Goal: Find specific page/section: Find specific page/section

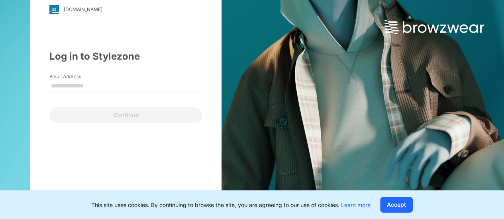
click at [122, 104] on div "Continue" at bounding box center [125, 113] width 153 height 19
click at [131, 88] on input "Email Address" at bounding box center [125, 86] width 153 height 12
type input "**********"
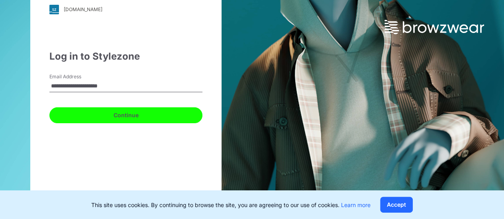
click at [121, 115] on button "Continue" at bounding box center [125, 115] width 153 height 16
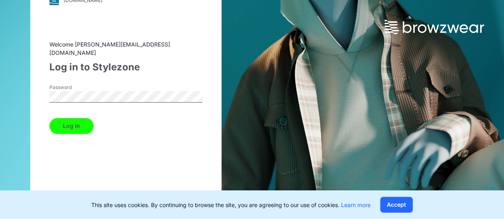
click at [76, 121] on button "Log in" at bounding box center [71, 126] width 44 height 16
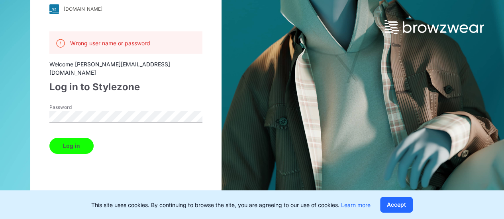
click at [76, 138] on button "Log in" at bounding box center [71, 146] width 44 height 16
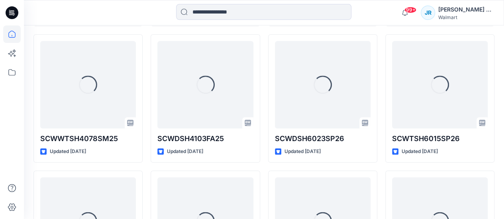
scroll to position [398, 0]
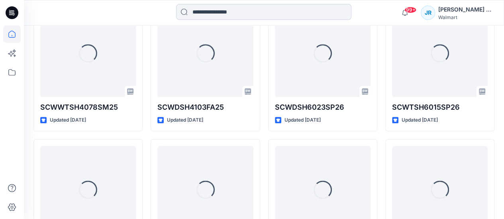
click at [239, 9] on input at bounding box center [263, 12] width 175 height 16
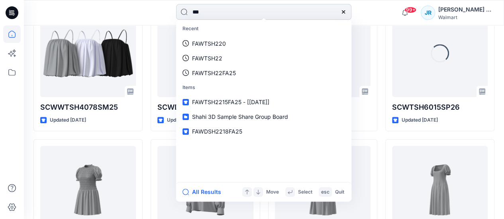
type input "****"
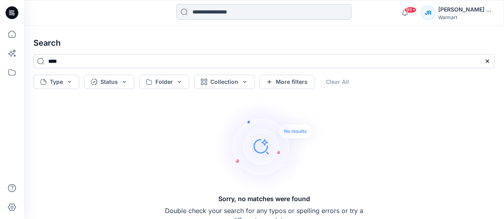
click at [254, 14] on input at bounding box center [263, 12] width 175 height 16
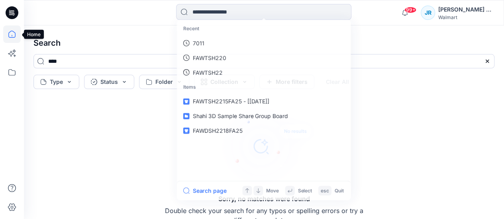
click at [13, 29] on icon at bounding box center [12, 34] width 18 height 18
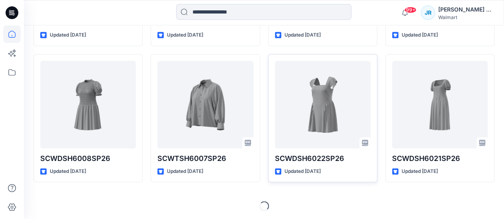
scroll to position [483, 0]
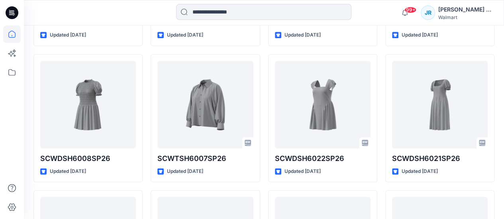
click at [482, 10] on div "[PERSON_NAME] Ram" at bounding box center [466, 10] width 56 height 10
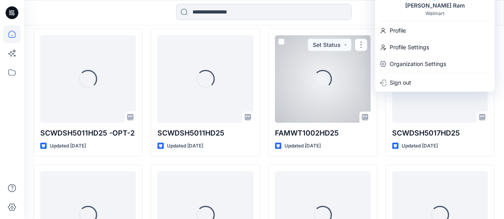
scroll to position [1091, 0]
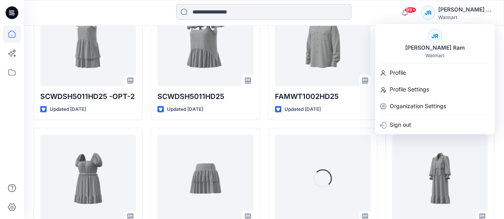
click at [272, 8] on input at bounding box center [263, 12] width 175 height 16
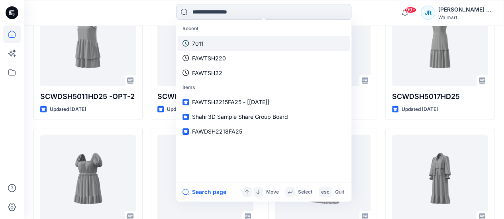
click at [258, 37] on link "7011" at bounding box center [264, 43] width 172 height 15
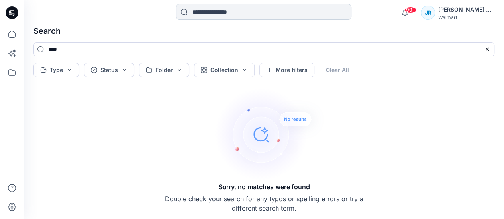
click at [238, 14] on input at bounding box center [263, 12] width 175 height 16
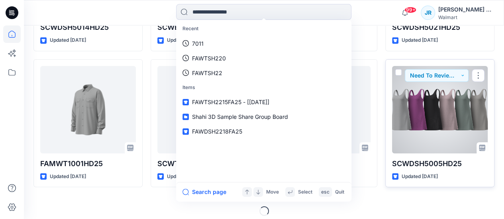
scroll to position [1300, 0]
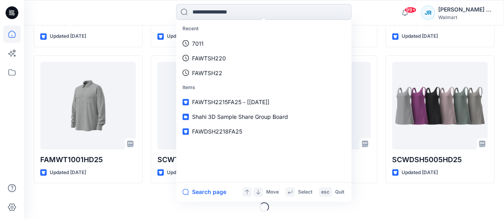
type input "*"
type input "***"
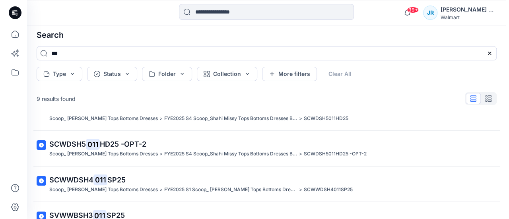
scroll to position [212, 0]
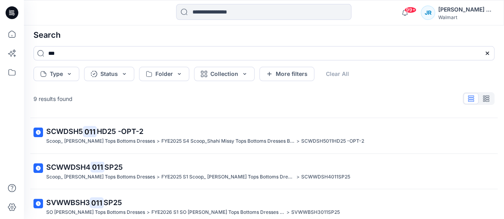
click at [474, 6] on div "[PERSON_NAME] Ram" at bounding box center [466, 10] width 56 height 10
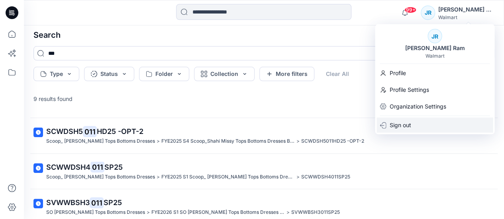
click at [402, 125] on p "Sign out" at bounding box center [399, 125] width 21 height 15
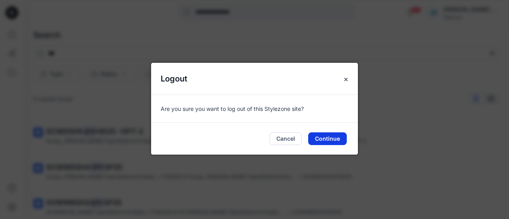
click at [331, 144] on button "Continue" at bounding box center [327, 139] width 39 height 13
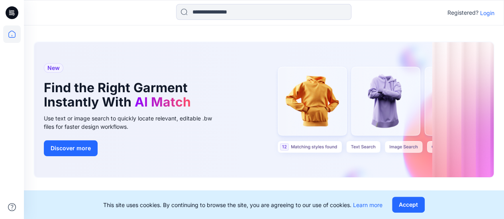
click at [492, 9] on p "Login" at bounding box center [487, 13] width 14 height 8
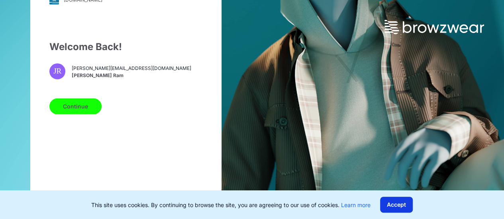
click at [403, 207] on button "Accept" at bounding box center [396, 205] width 33 height 16
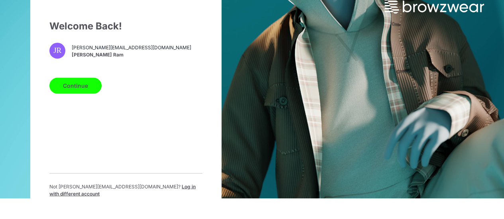
click at [151, 190] on span "Log in with different account" at bounding box center [122, 189] width 146 height 13
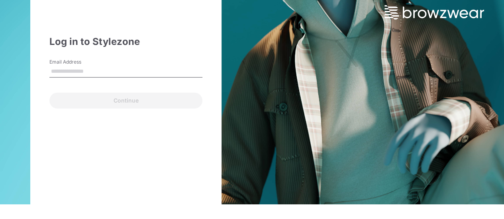
scroll to position [14, 0]
type input "**********"
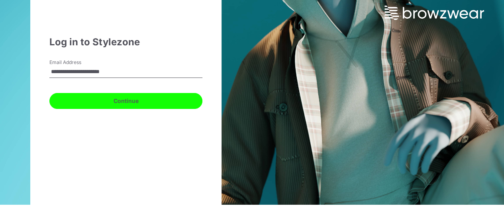
click at [105, 96] on button "Continue" at bounding box center [125, 101] width 153 height 16
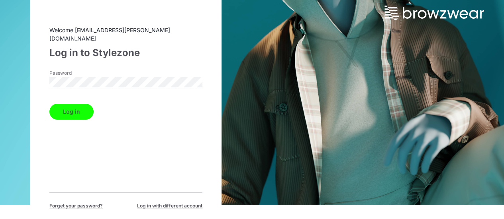
click at [92, 107] on button "Log in" at bounding box center [71, 112] width 44 height 16
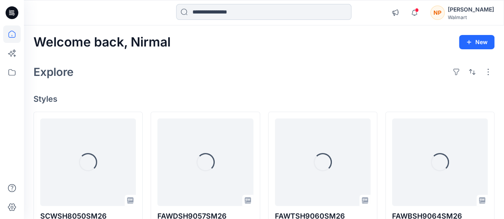
click at [254, 6] on input at bounding box center [263, 12] width 175 height 16
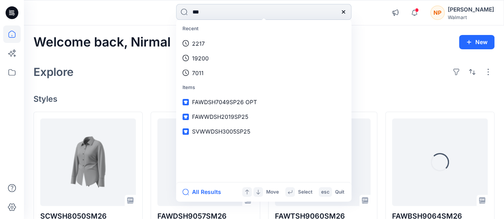
type input "****"
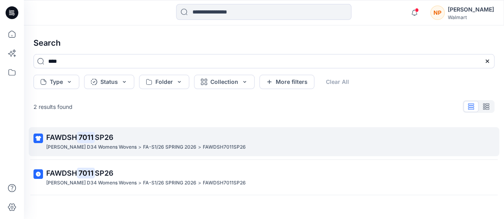
click at [150, 141] on p "FAWDSH 7011 SP26" at bounding box center [262, 137] width 433 height 11
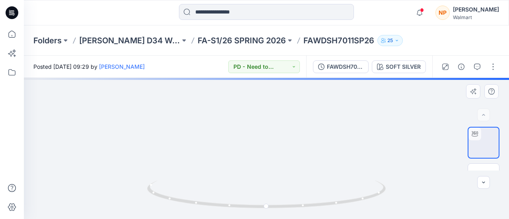
drag, startPoint x: 265, startPoint y: 131, endPoint x: 275, endPoint y: 162, distance: 33.1
click at [267, 190] on div at bounding box center [267, 148] width 486 height 141
drag, startPoint x: 279, startPoint y: 135, endPoint x: 273, endPoint y: 170, distance: 36.3
drag, startPoint x: 272, startPoint y: 130, endPoint x: 265, endPoint y: 162, distance: 32.6
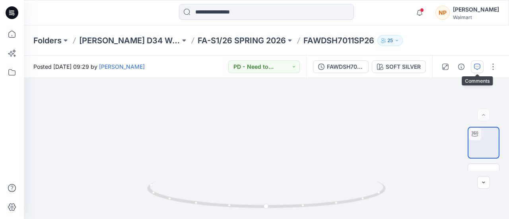
click at [474, 63] on button "button" at bounding box center [477, 67] width 13 height 13
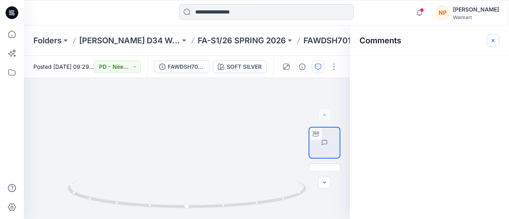
click at [492, 41] on icon "button" at bounding box center [493, 40] width 6 height 6
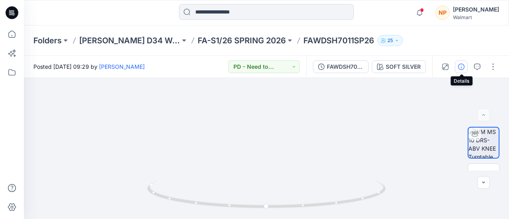
click at [461, 68] on icon "button" at bounding box center [462, 67] width 6 height 6
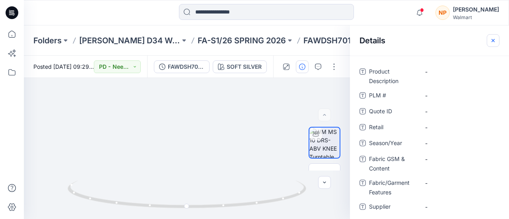
click at [491, 41] on icon "button" at bounding box center [493, 40] width 6 height 6
